Goal: Transaction & Acquisition: Obtain resource

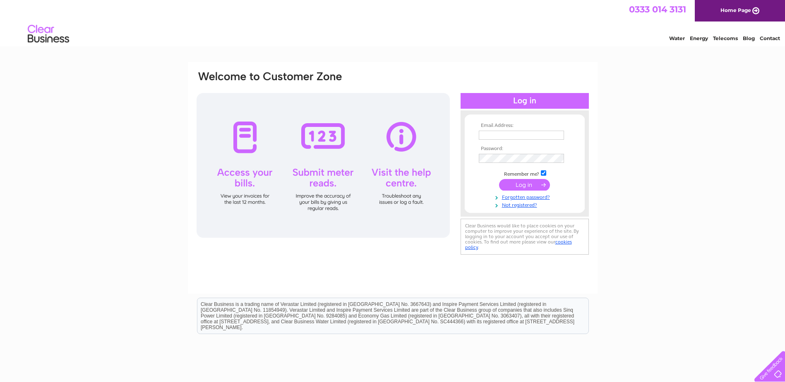
click at [511, 137] on input "text" at bounding box center [521, 135] width 85 height 9
type input "[PERSON_NAME][EMAIL_ADDRESS][DOMAIN_NAME]"
click at [520, 184] on input "submit" at bounding box center [524, 185] width 51 height 12
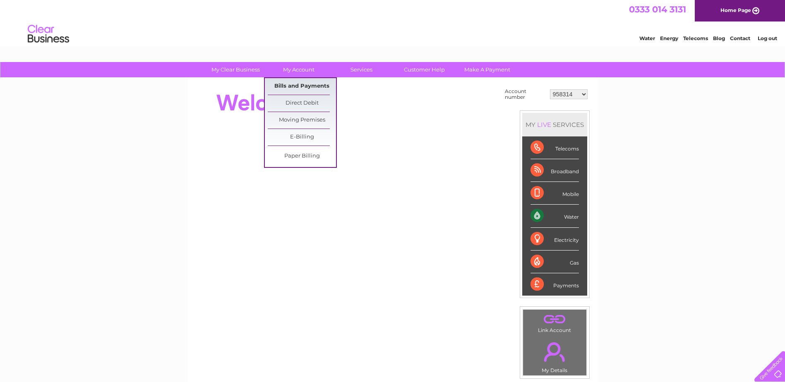
click at [300, 84] on link "Bills and Payments" at bounding box center [302, 86] width 68 height 17
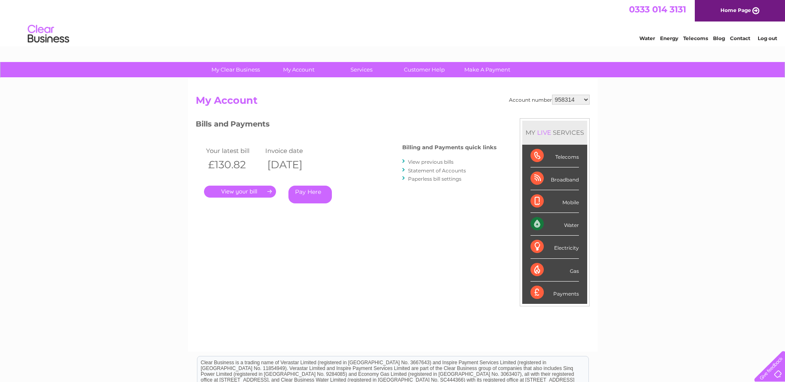
click at [265, 192] on link "." at bounding box center [240, 192] width 72 height 12
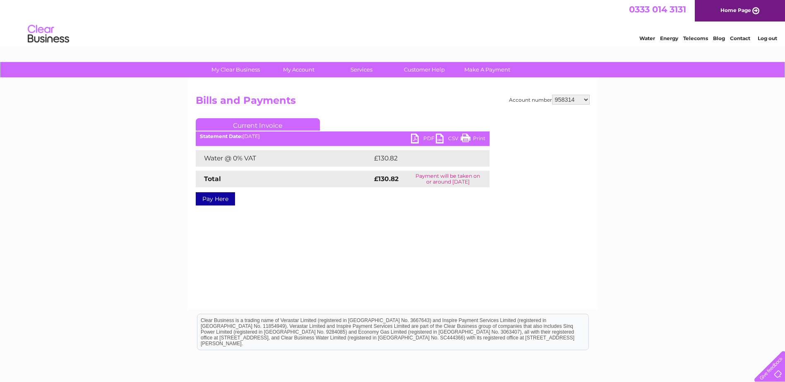
click at [419, 140] on link "PDF" at bounding box center [423, 140] width 25 height 12
click at [585, 101] on select "958314 977066 1147375 30309490" at bounding box center [571, 100] width 38 height 10
select select "977066"
click at [552, 95] on select "958314 977066 1147375 30309490" at bounding box center [571, 100] width 38 height 10
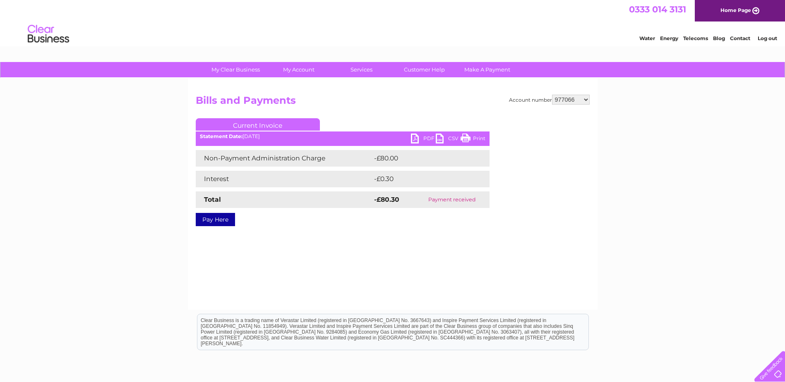
click at [586, 101] on select "958314 977066 1147375 30309490" at bounding box center [571, 100] width 38 height 10
select select "1147375"
click at [552, 95] on select "958314 977066 1147375 30309490" at bounding box center [571, 100] width 38 height 10
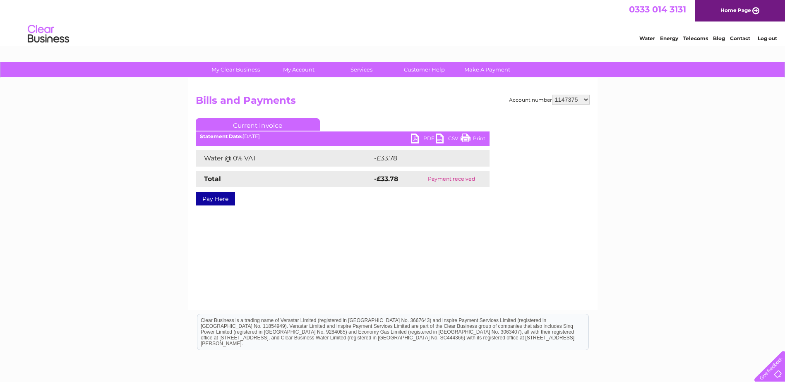
click at [586, 101] on select "958314 977066 1147375 30309490" at bounding box center [571, 100] width 38 height 10
select select "30309490"
click at [552, 95] on select "958314 977066 1147375 30309490" at bounding box center [571, 100] width 38 height 10
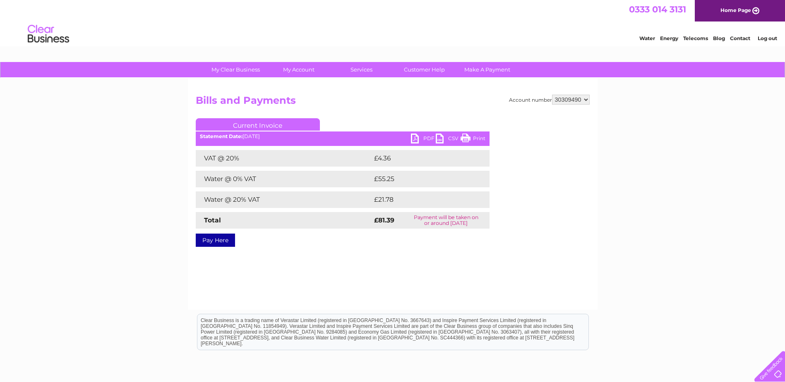
click at [420, 138] on link "PDF" at bounding box center [423, 140] width 25 height 12
click at [537, 242] on div "Account number 958314 977066 1147375 30309490 Bills and Payments Current Invoic…" at bounding box center [393, 169] width 394 height 149
click at [765, 38] on link "Log out" at bounding box center [767, 38] width 19 height 6
